Goal: Transaction & Acquisition: Purchase product/service

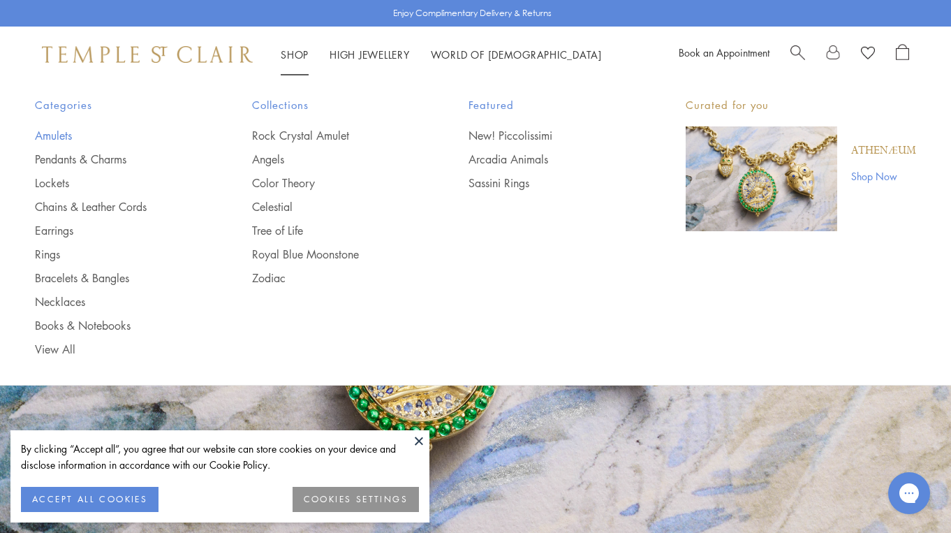
click at [55, 141] on link "Amulets" at bounding box center [115, 135] width 161 height 15
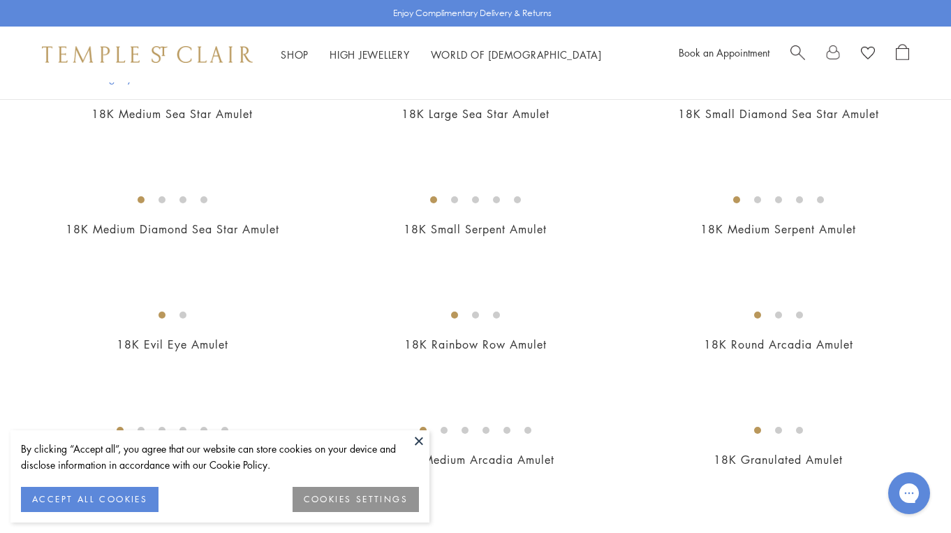
scroll to position [2355, 0]
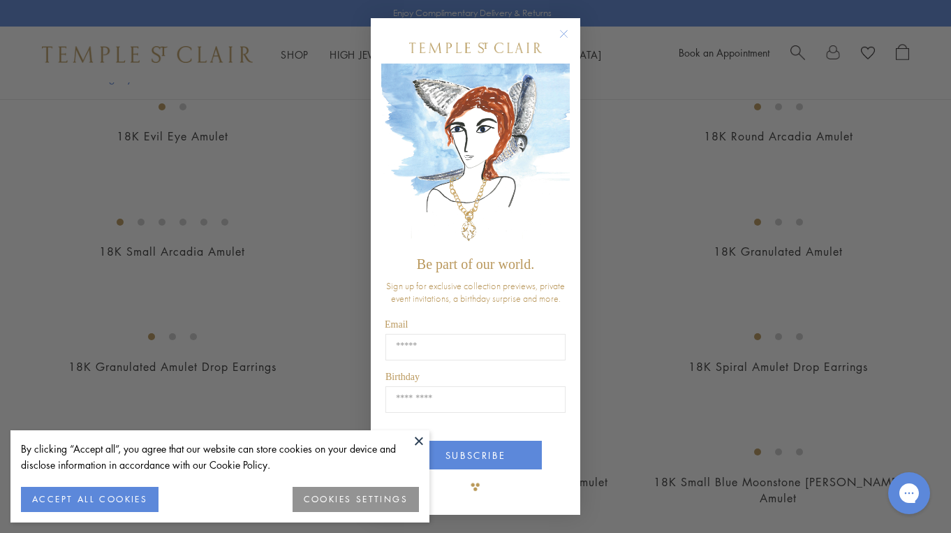
click at [569, 36] on circle "Close dialog" at bounding box center [564, 33] width 17 height 17
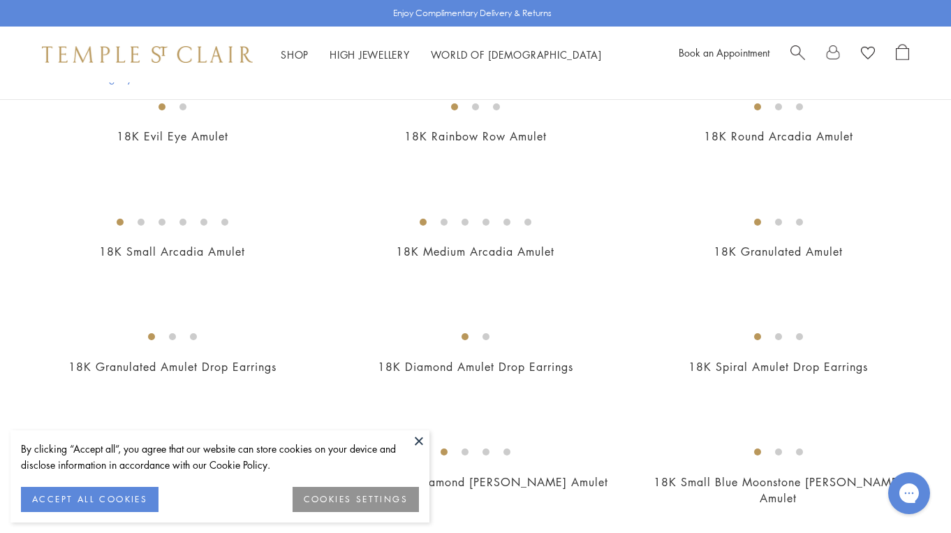
scroll to position [2362, 0]
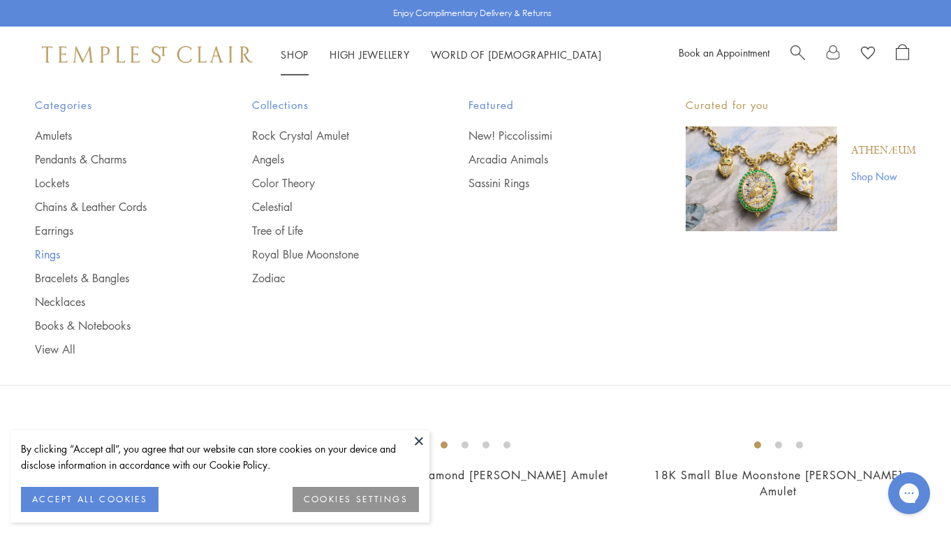
click at [53, 253] on link "Rings" at bounding box center [115, 254] width 161 height 15
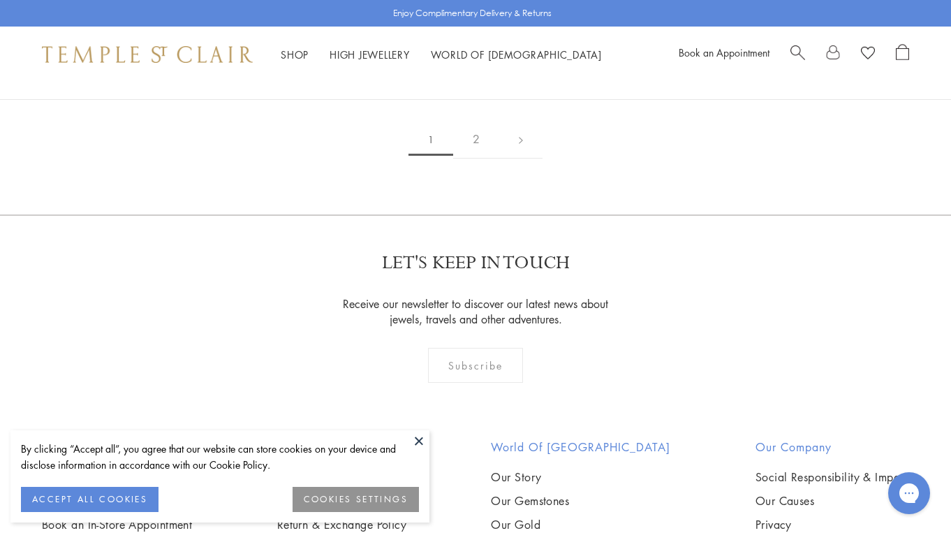
scroll to position [2096, 0]
